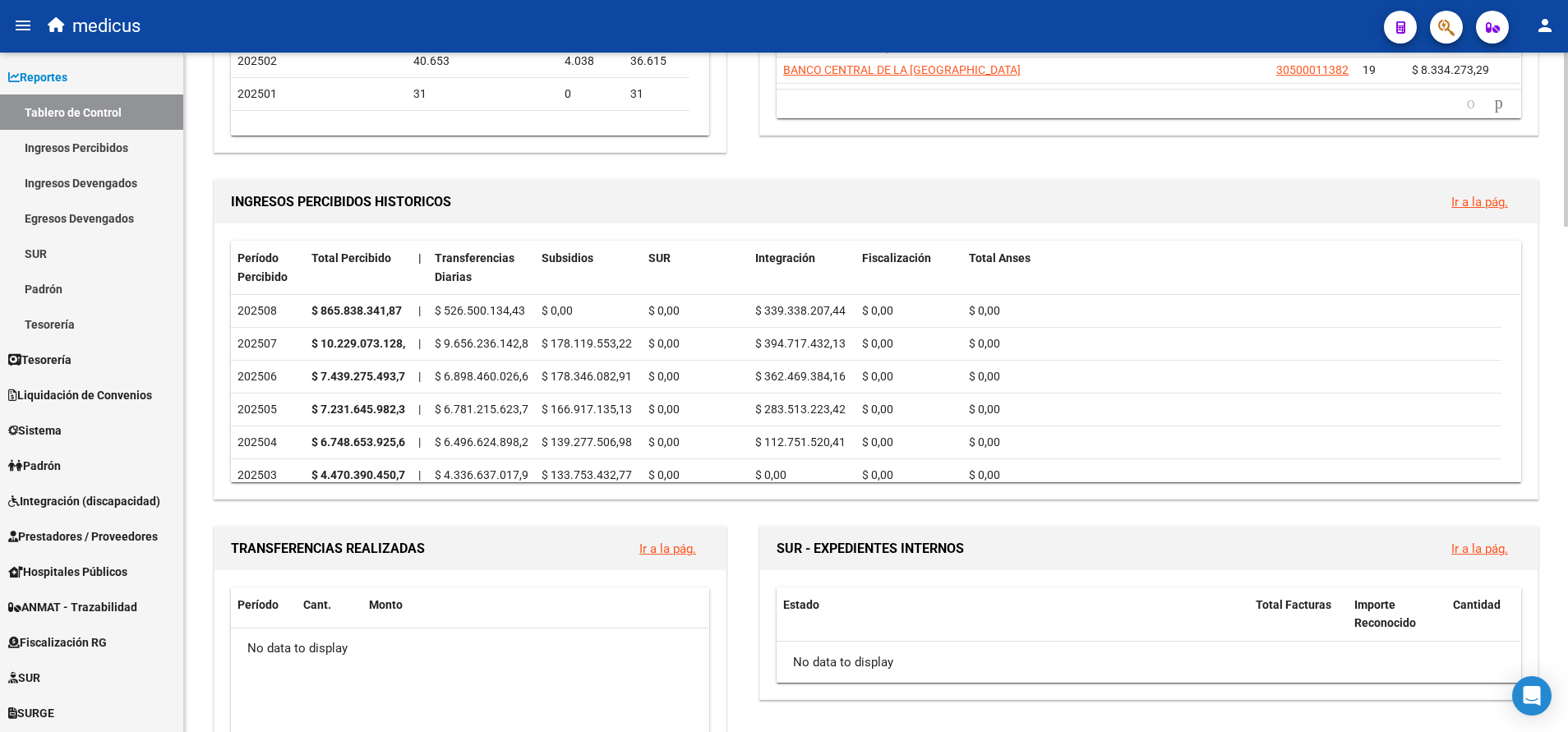
scroll to position [493, 0]
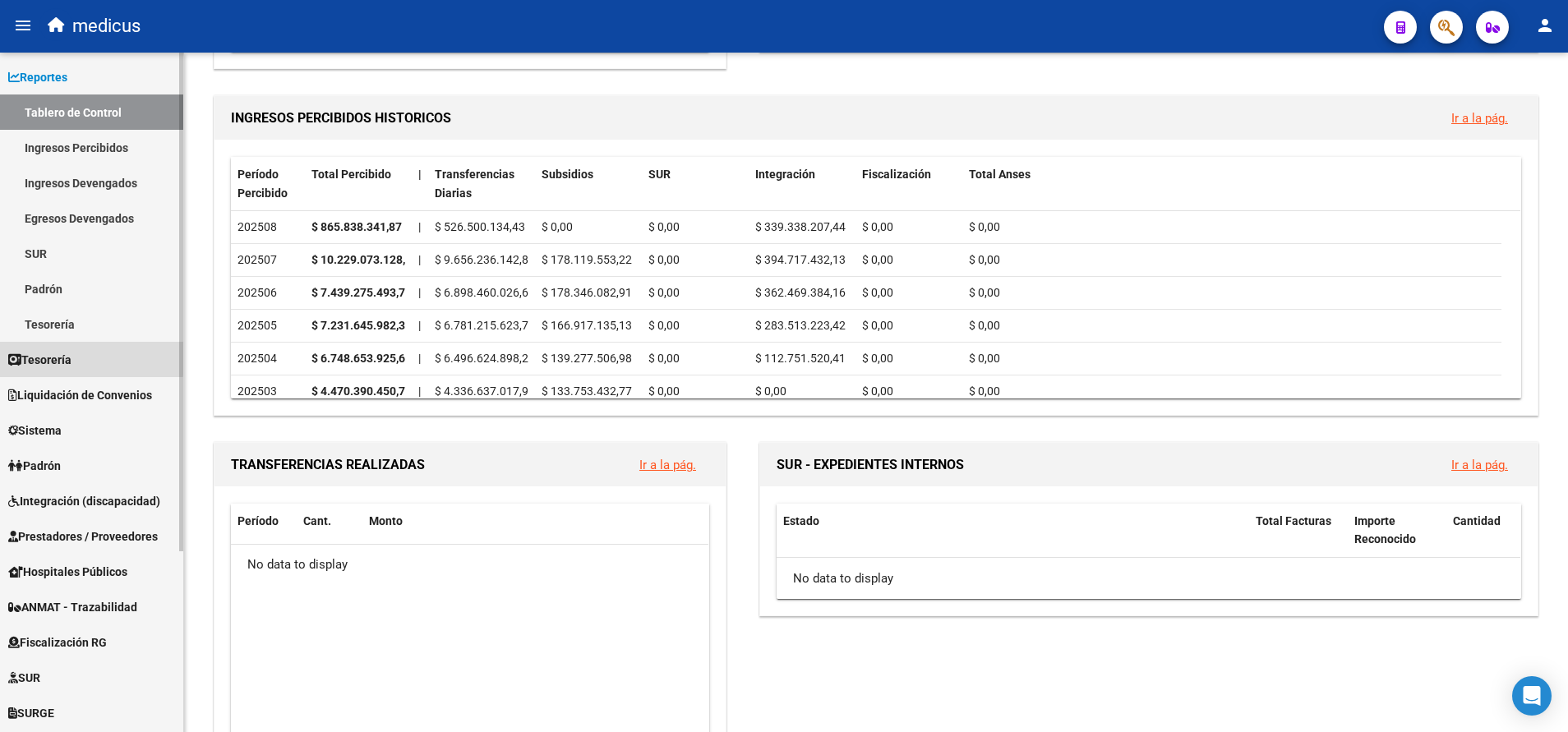
click at [70, 357] on span "Tesorería" at bounding box center [40, 360] width 64 height 18
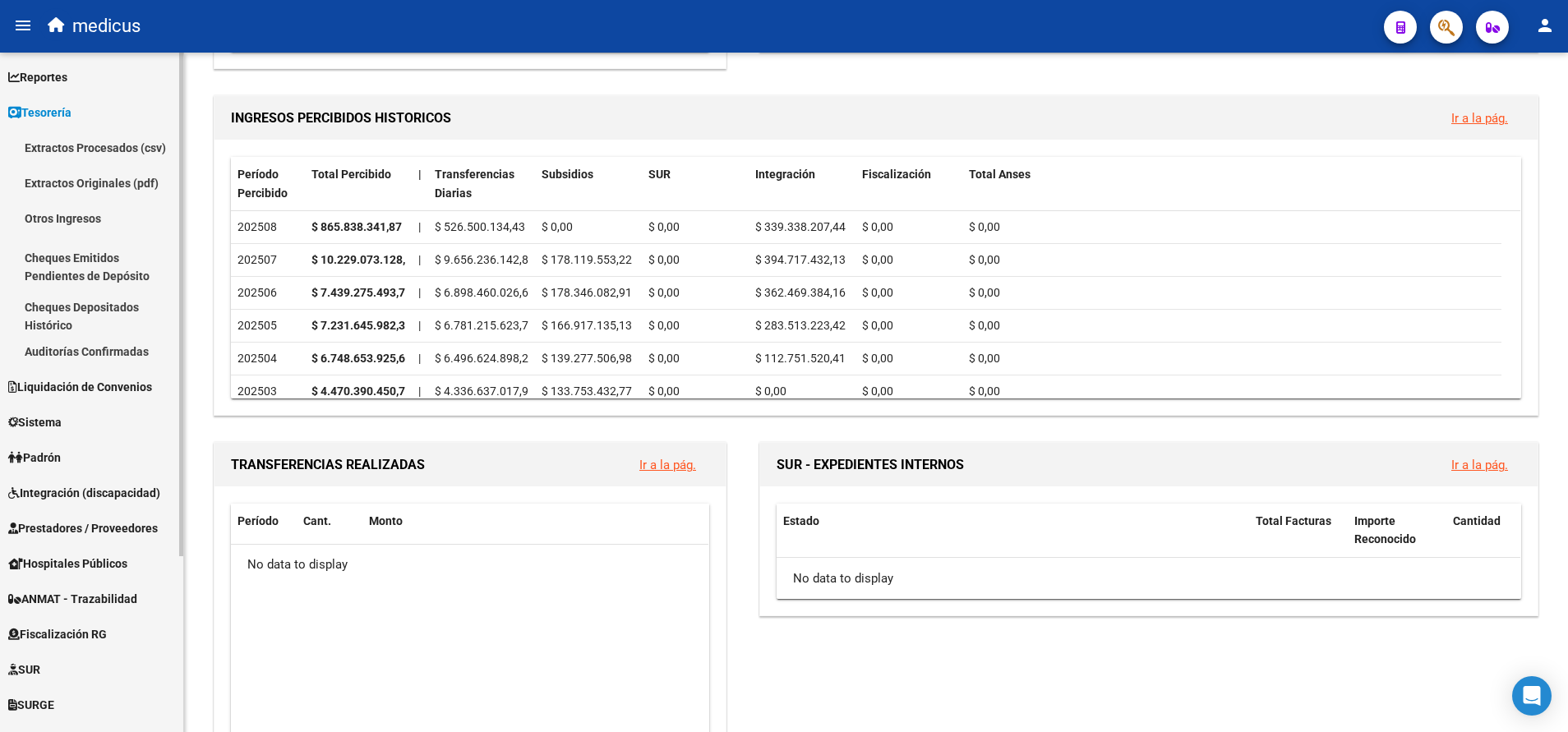
click at [59, 381] on span "Liquidación de Convenios" at bounding box center [80, 387] width 144 height 18
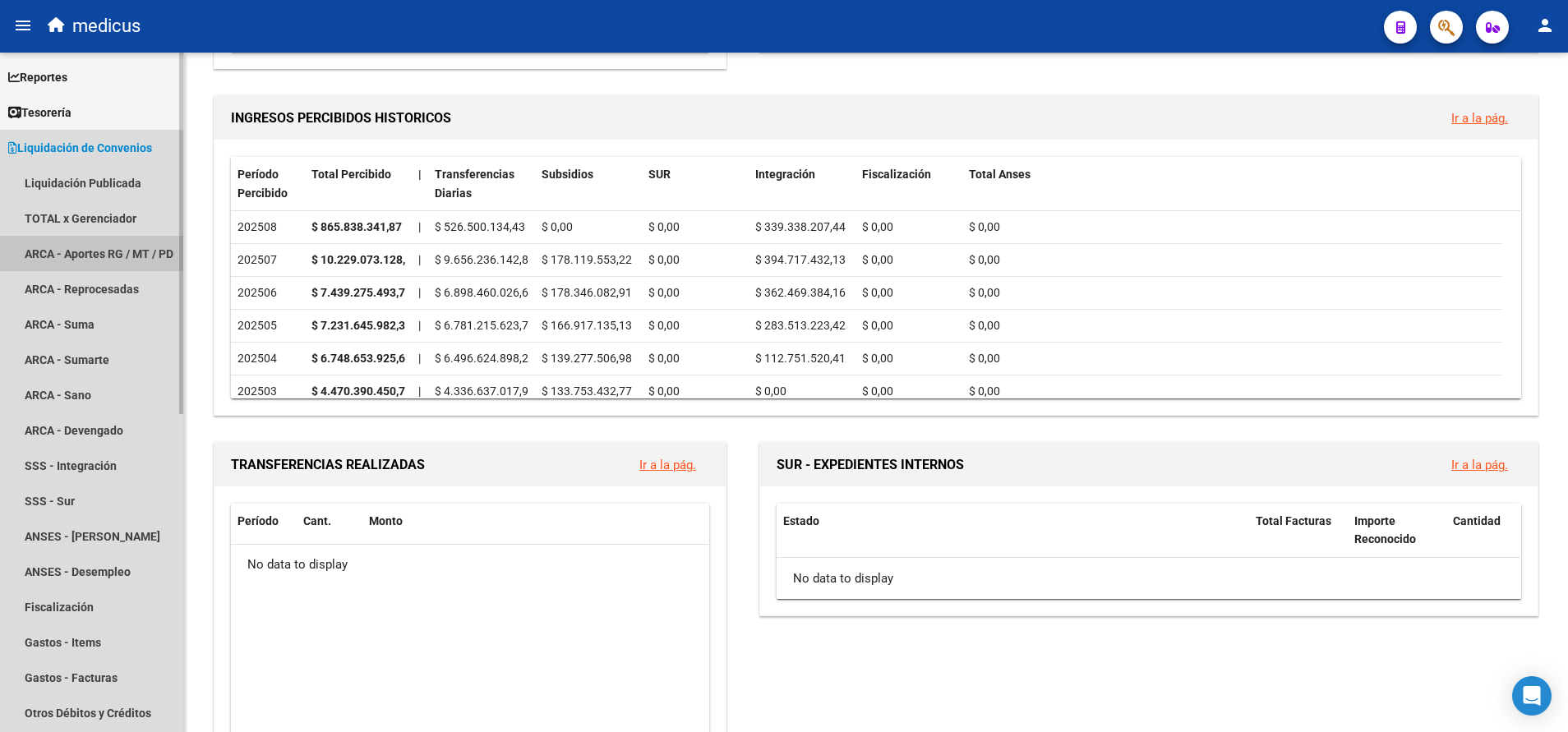
click at [84, 241] on link "ARCA - Aportes RG / MT / PD" at bounding box center [91, 253] width 183 height 35
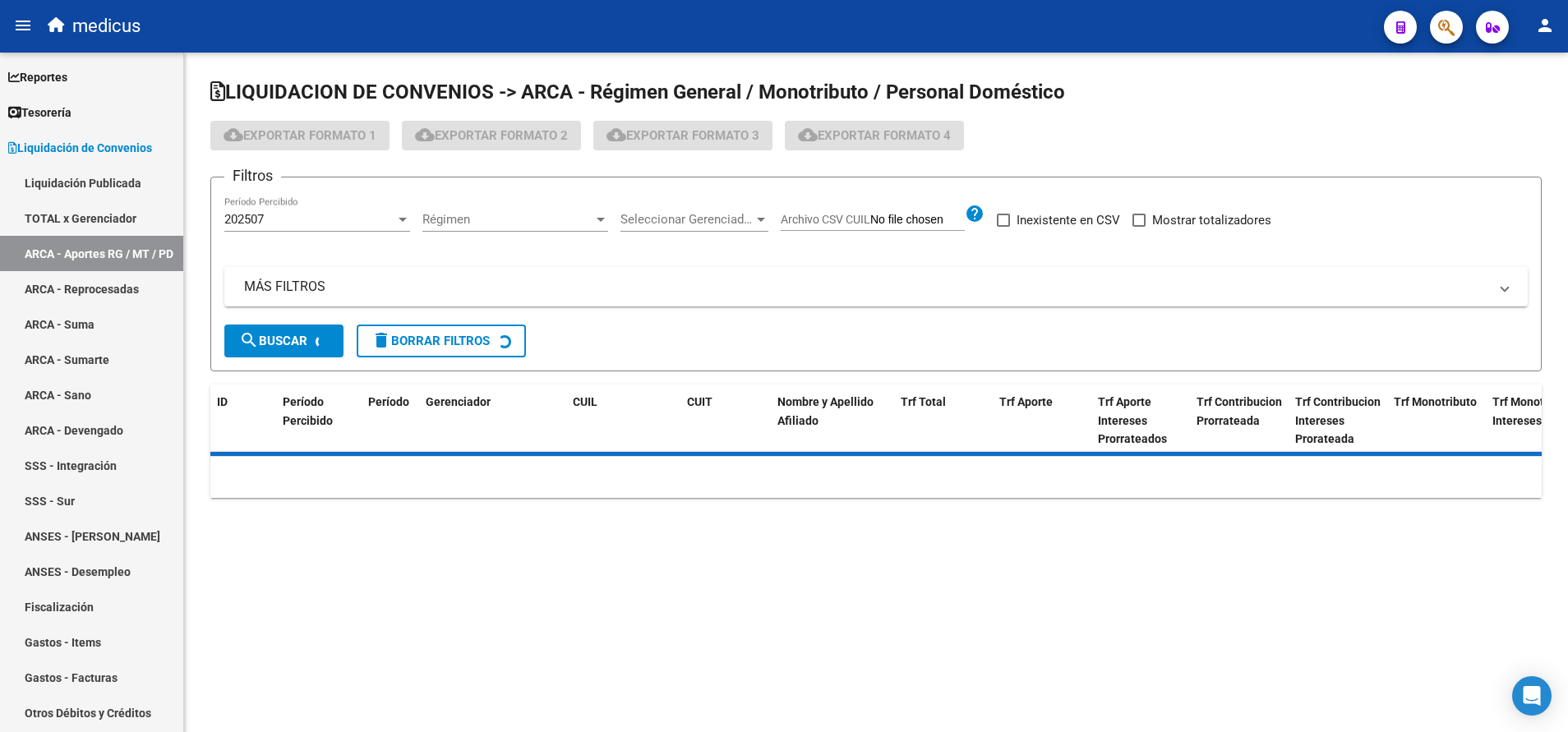
click at [319, 215] on div "202507" at bounding box center [309, 220] width 171 height 15
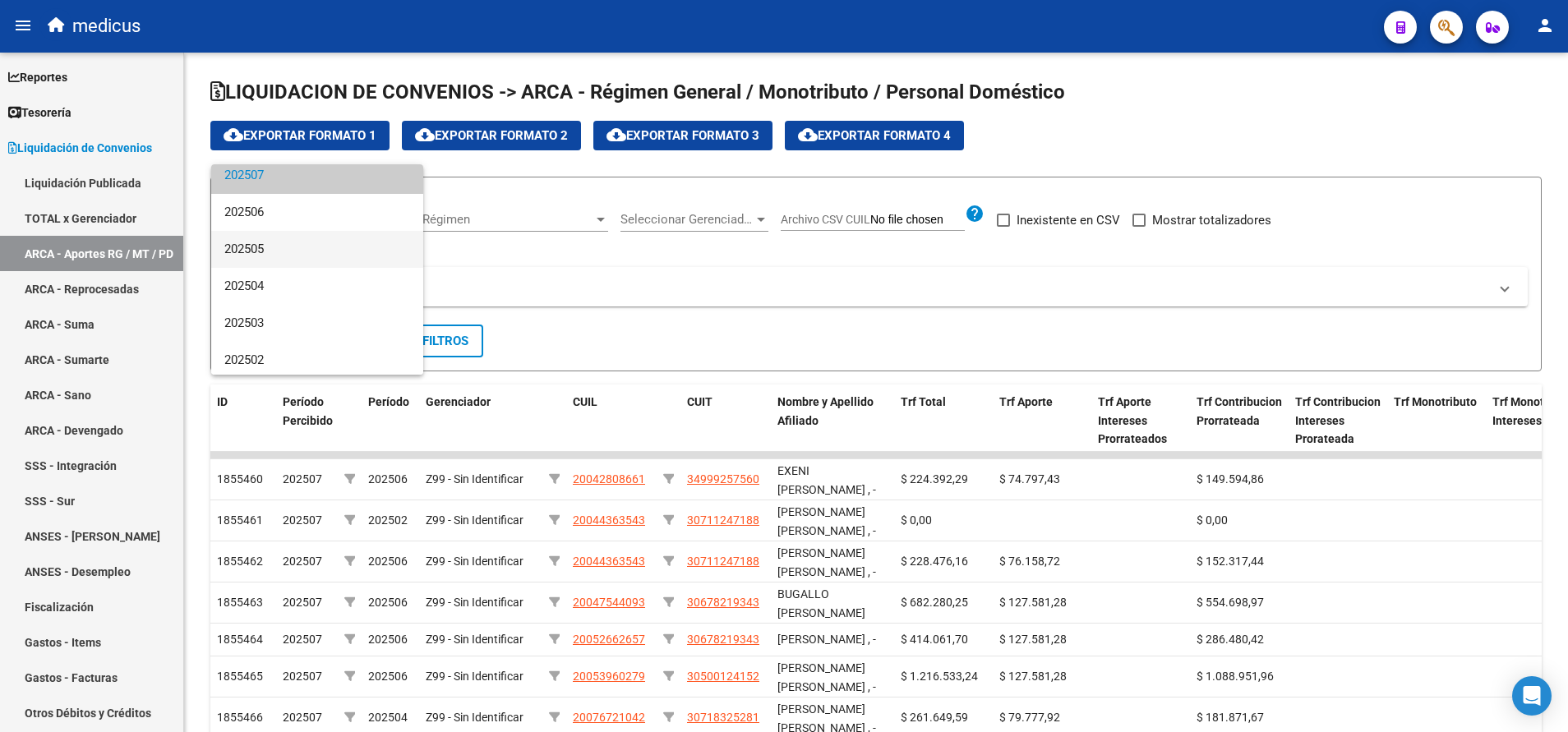
scroll to position [85, 0]
click at [297, 272] on span "202503" at bounding box center [317, 282] width 186 height 37
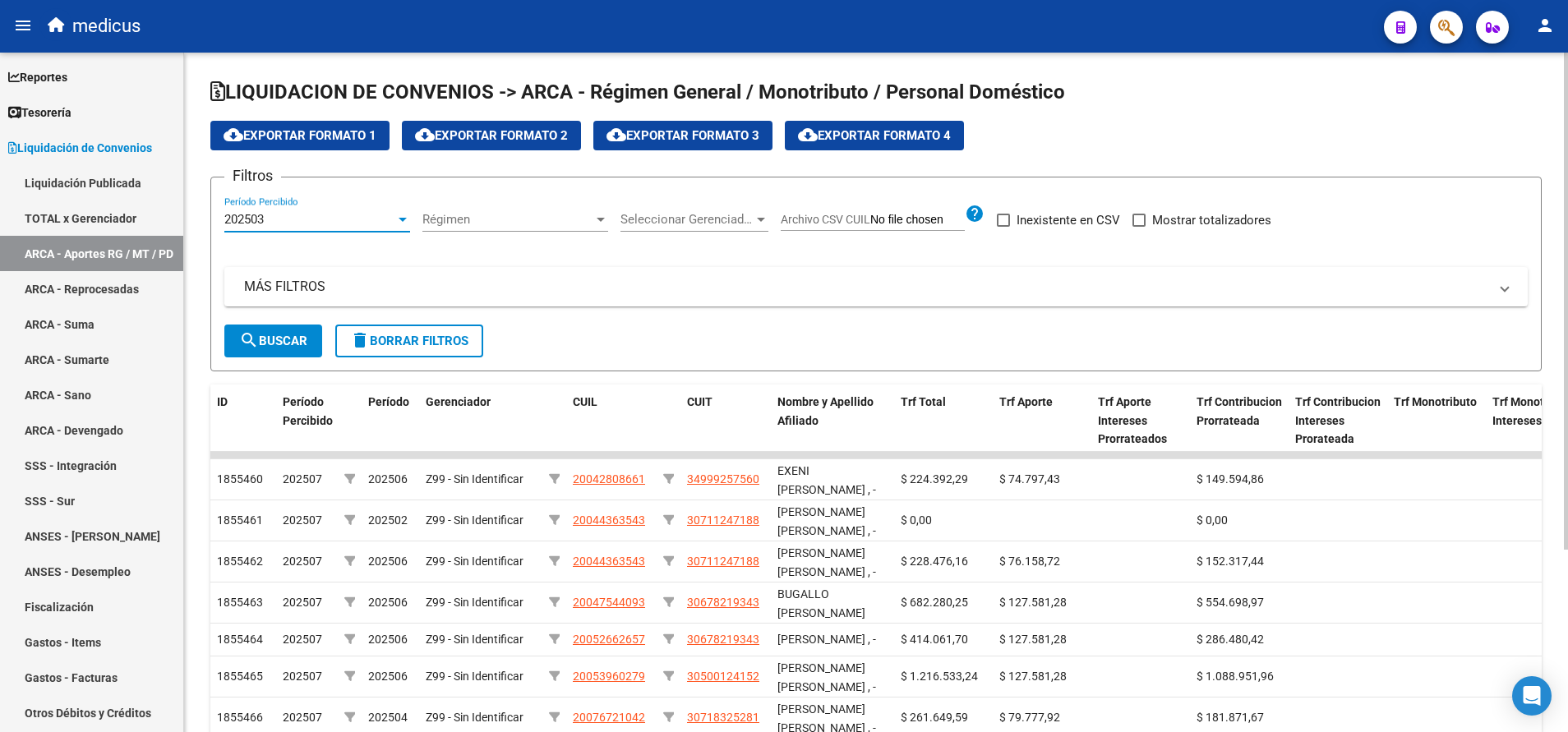
click at [264, 344] on span "search Buscar" at bounding box center [273, 341] width 69 height 15
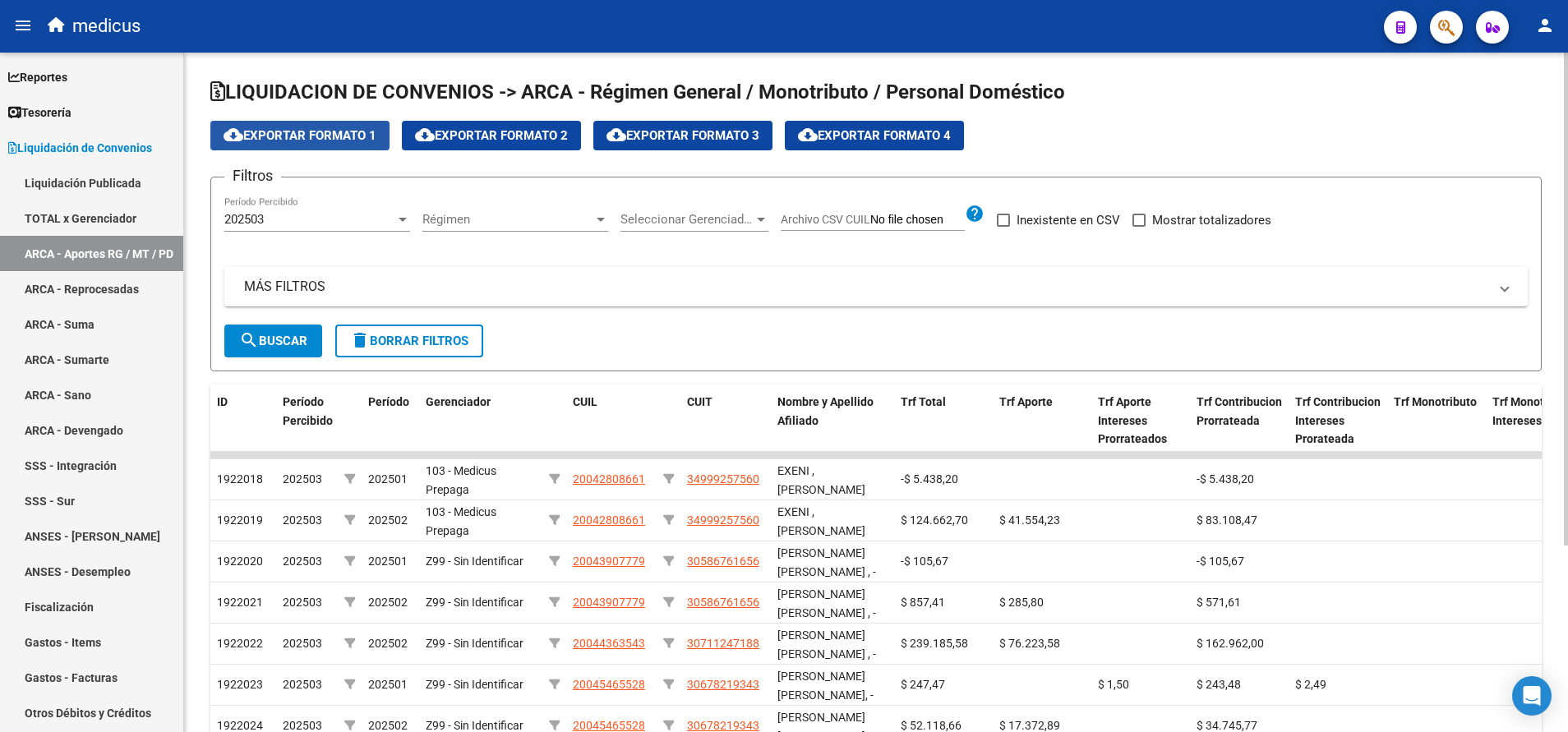
click at [293, 133] on span "cloud_download Exportar Formato 1" at bounding box center [299, 135] width 153 height 15
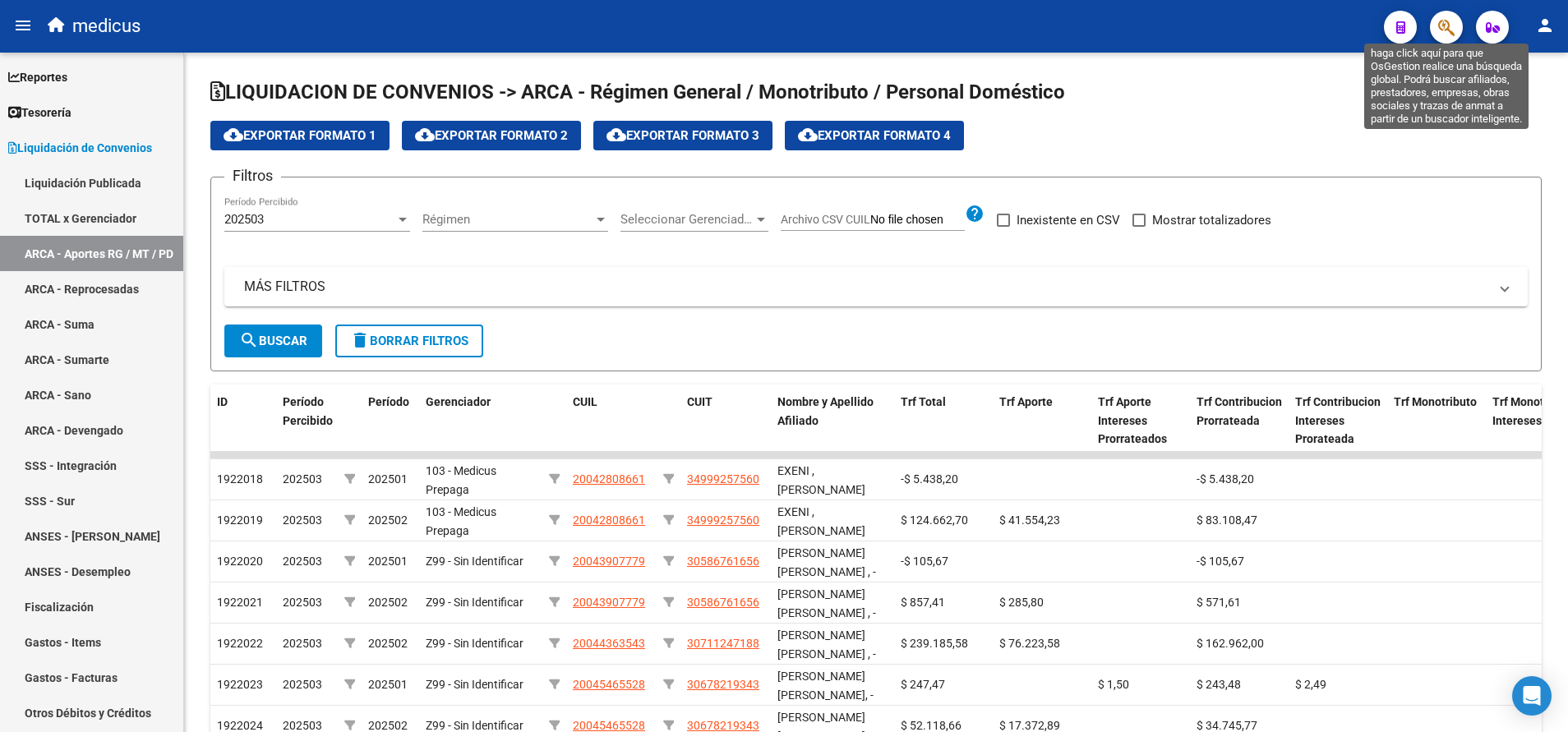
click at [1447, 24] on icon "button" at bounding box center [1447, 28] width 17 height 19
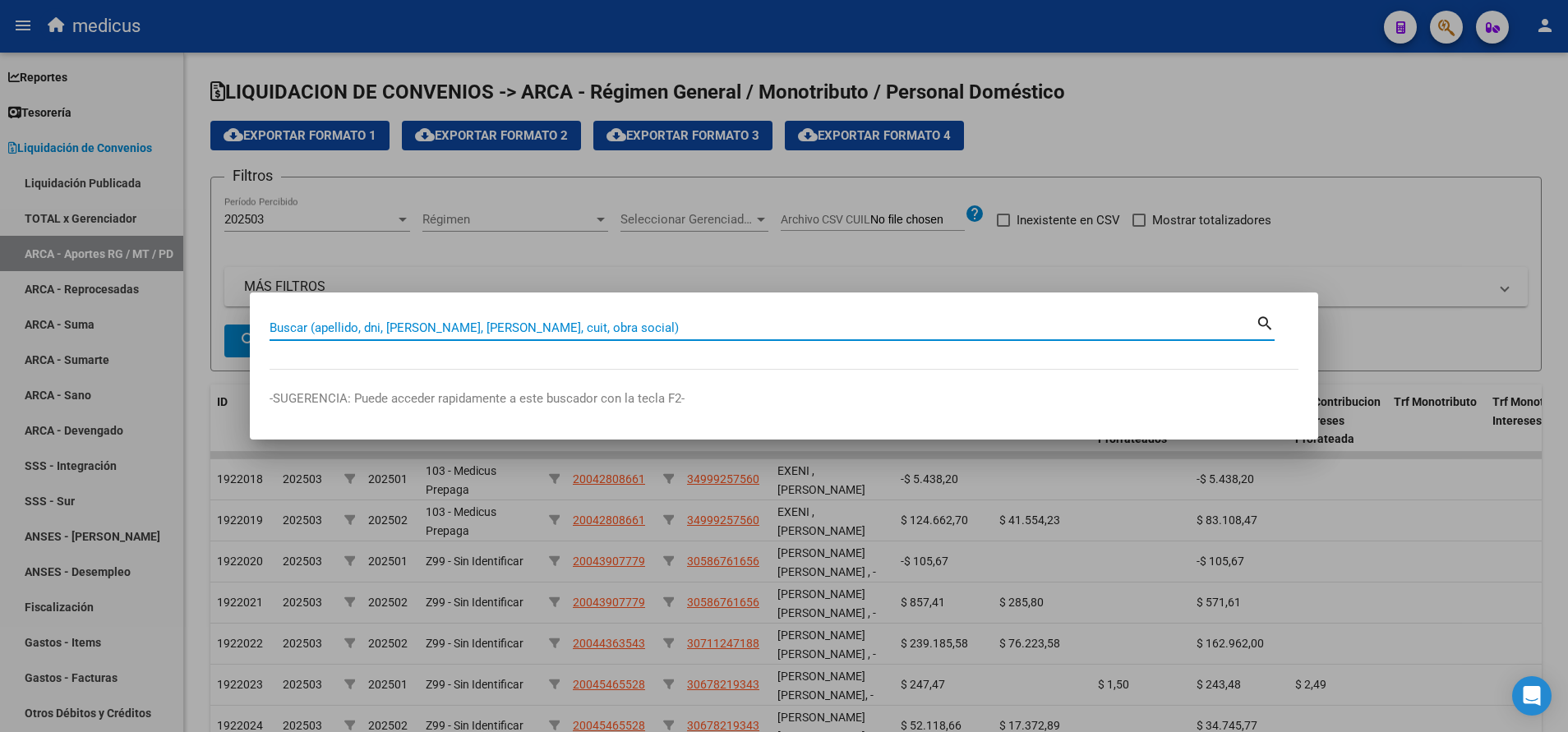
paste input "27339713621"
type input "27339713621"
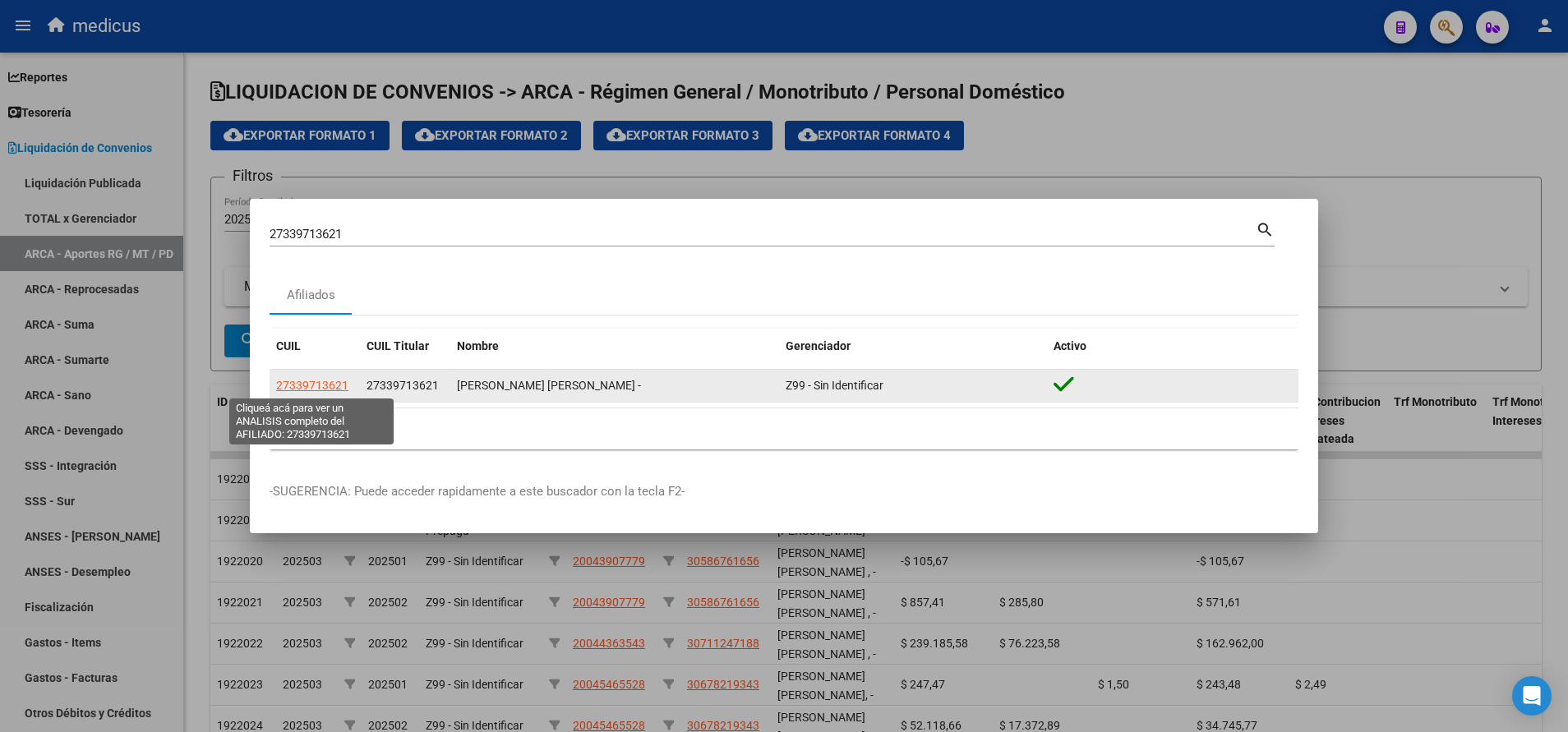
click at [308, 384] on span "27339713621" at bounding box center [312, 385] width 73 height 13
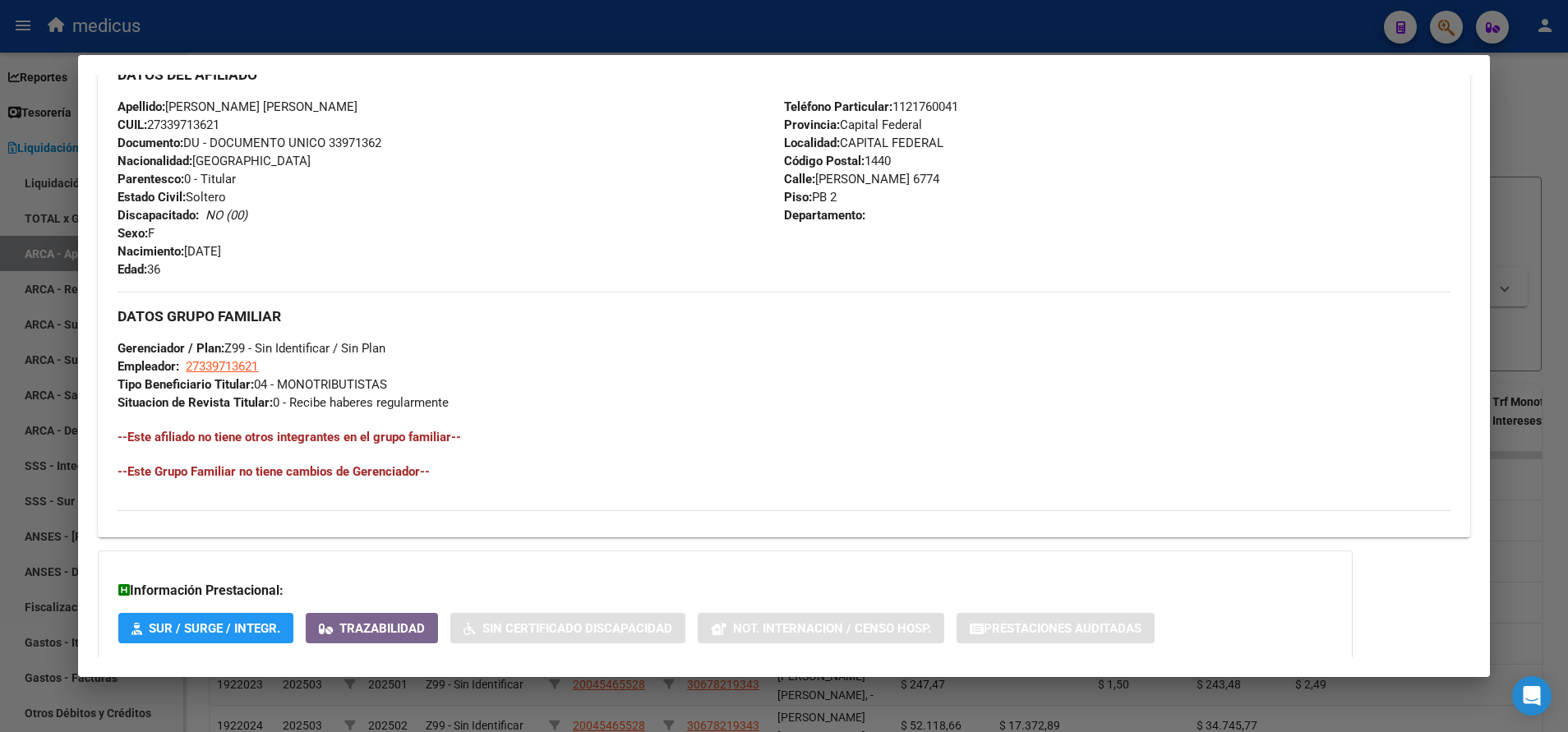
scroll to position [665, 0]
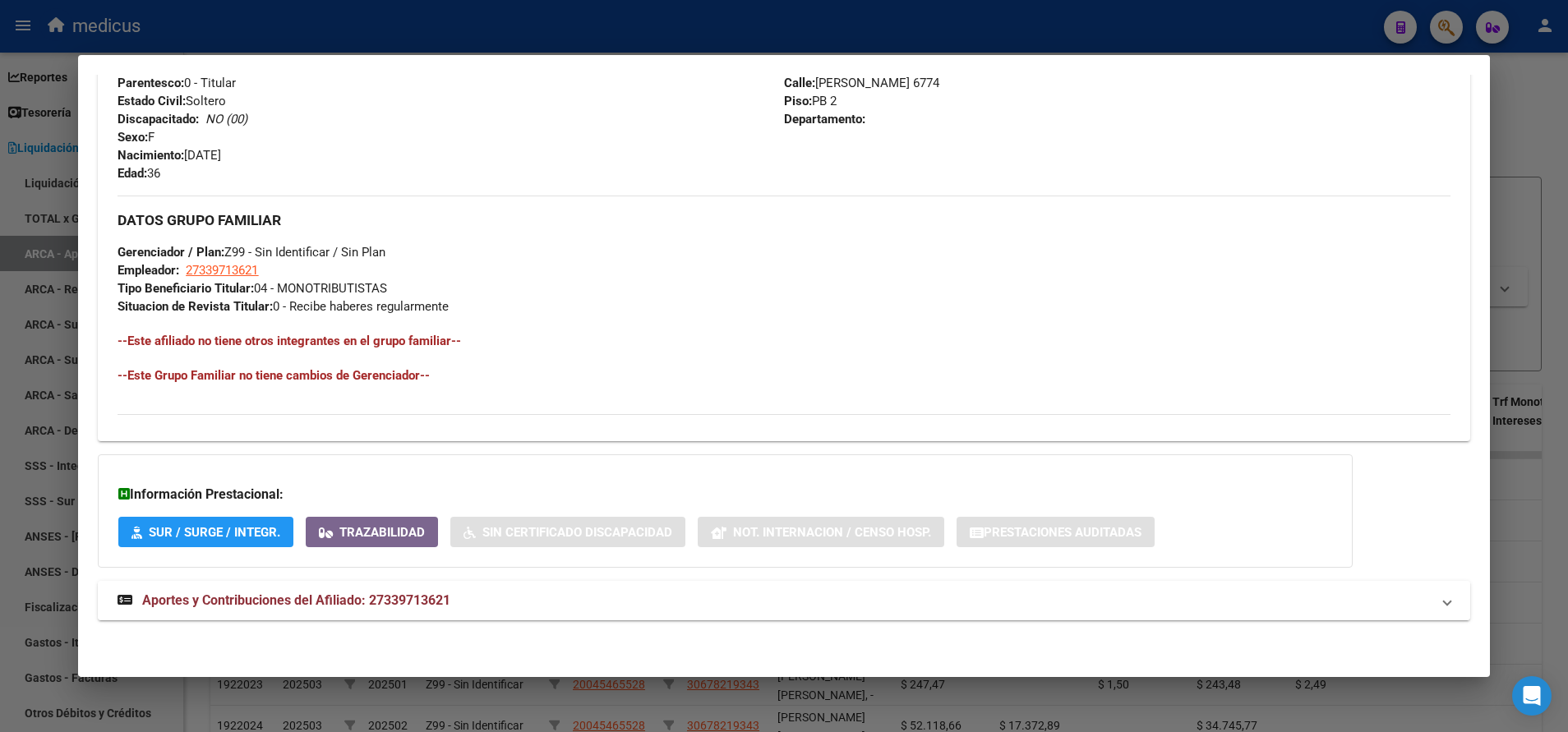
click at [357, 595] on span "Aportes y Contribuciones del Afiliado: 27339713621" at bounding box center [296, 600] width 308 height 16
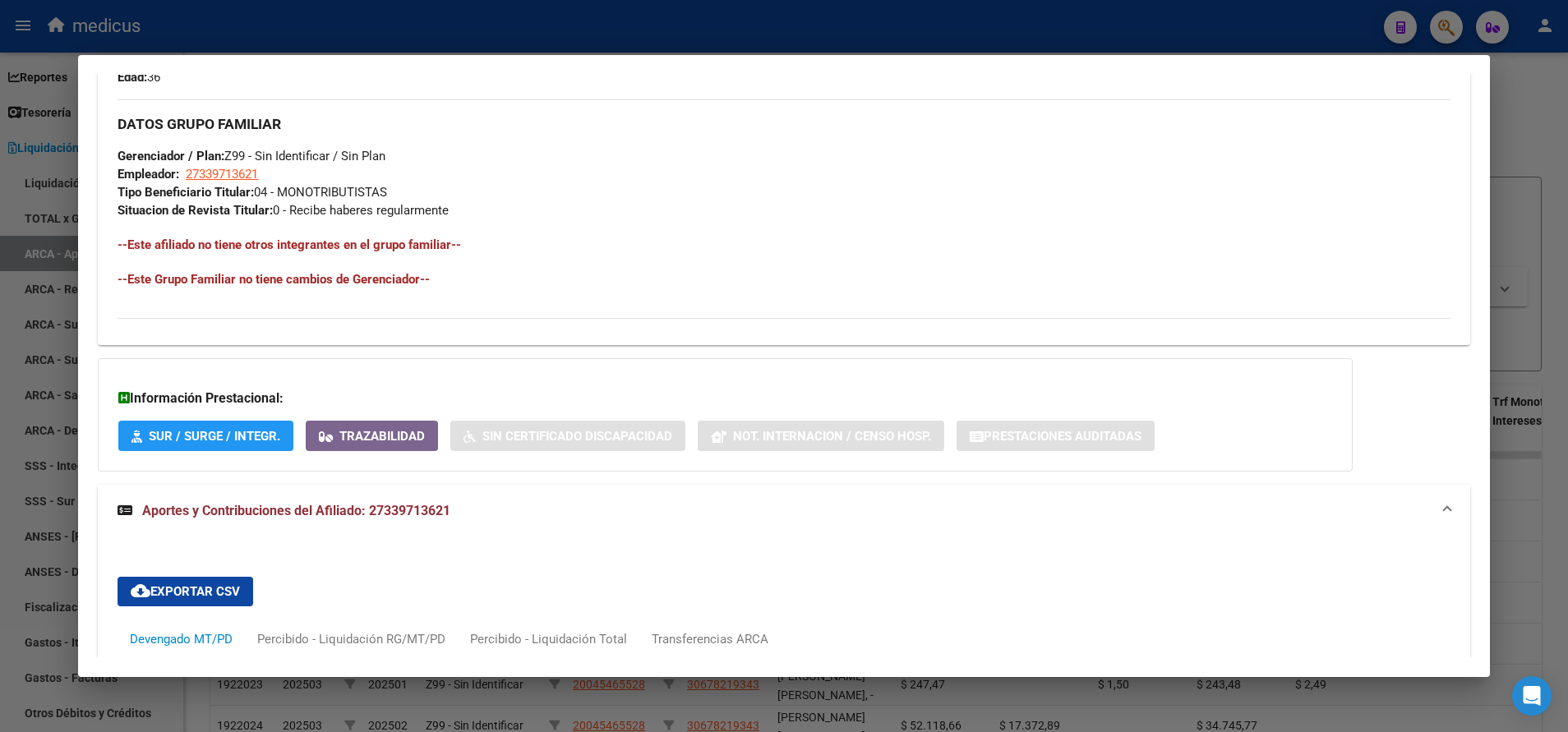
scroll to position [1247, 0]
